Goal: Task Accomplishment & Management: Manage account settings

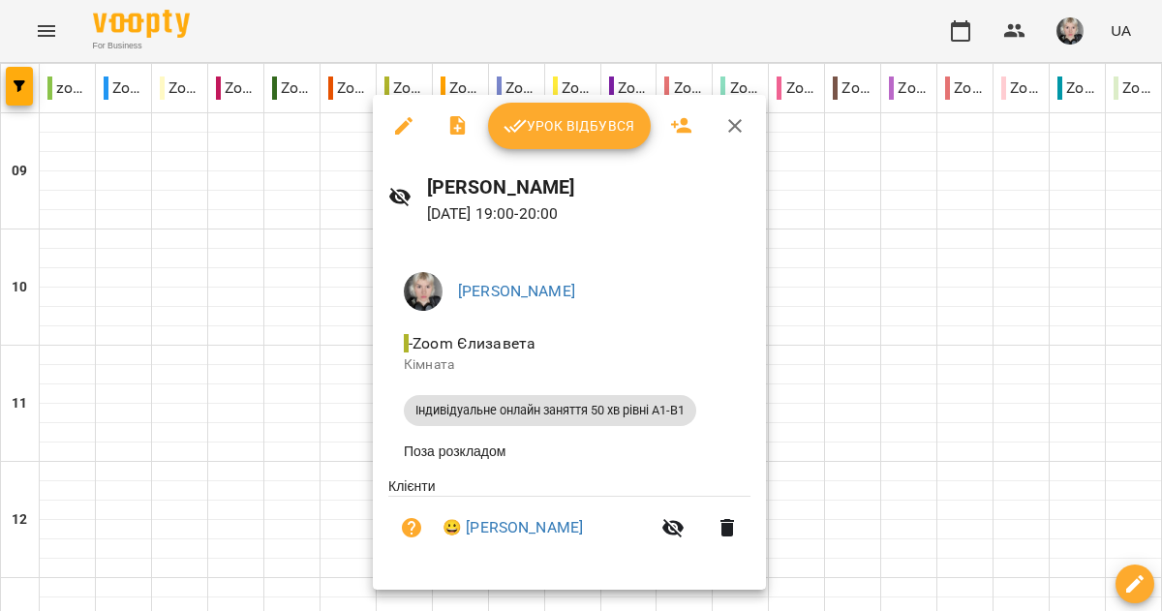
scroll to position [1135, 0]
click at [863, 315] on div at bounding box center [581, 305] width 1162 height 611
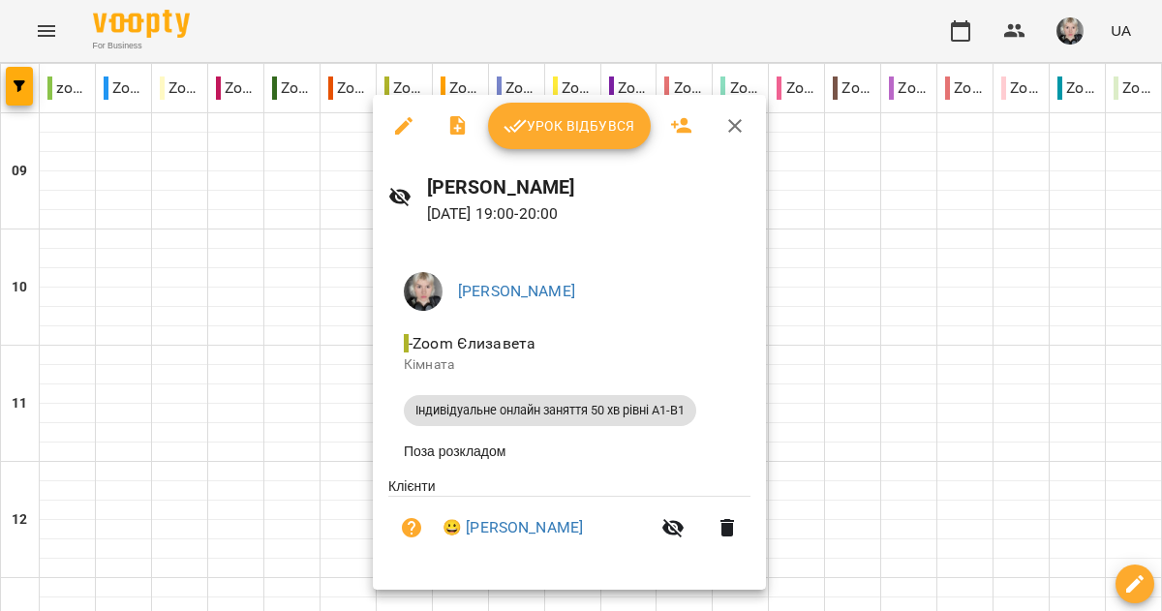
click at [543, 121] on span "Урок відбувся" at bounding box center [570, 125] width 132 height 23
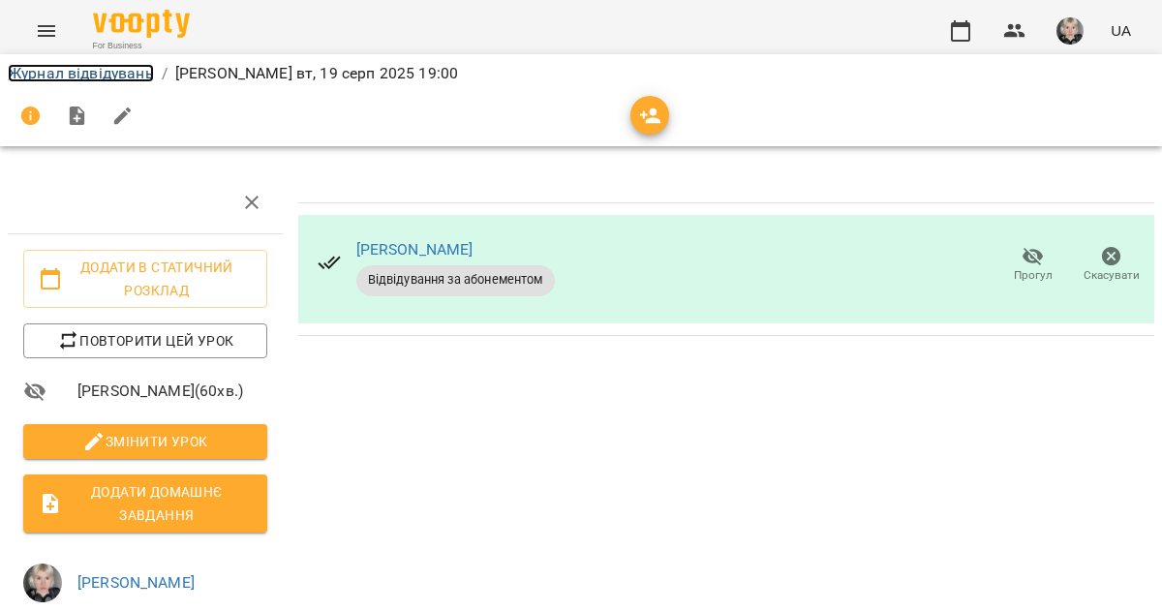
click at [126, 80] on link "Журнал відвідувань" at bounding box center [81, 73] width 146 height 18
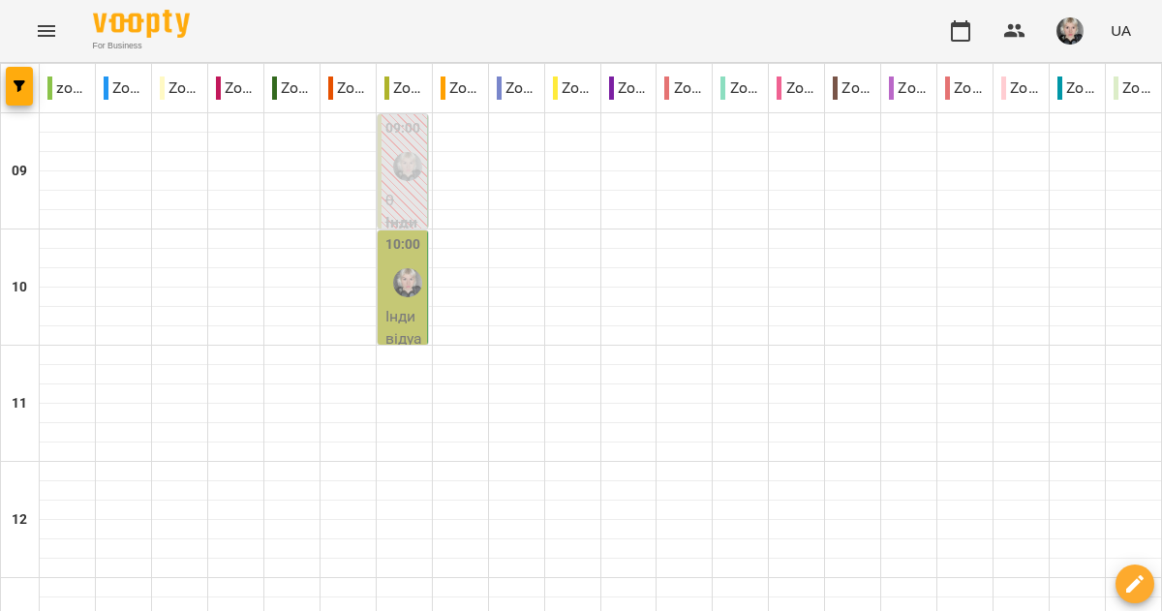
scroll to position [0, 0]
